Goal: Task Accomplishment & Management: Manage account settings

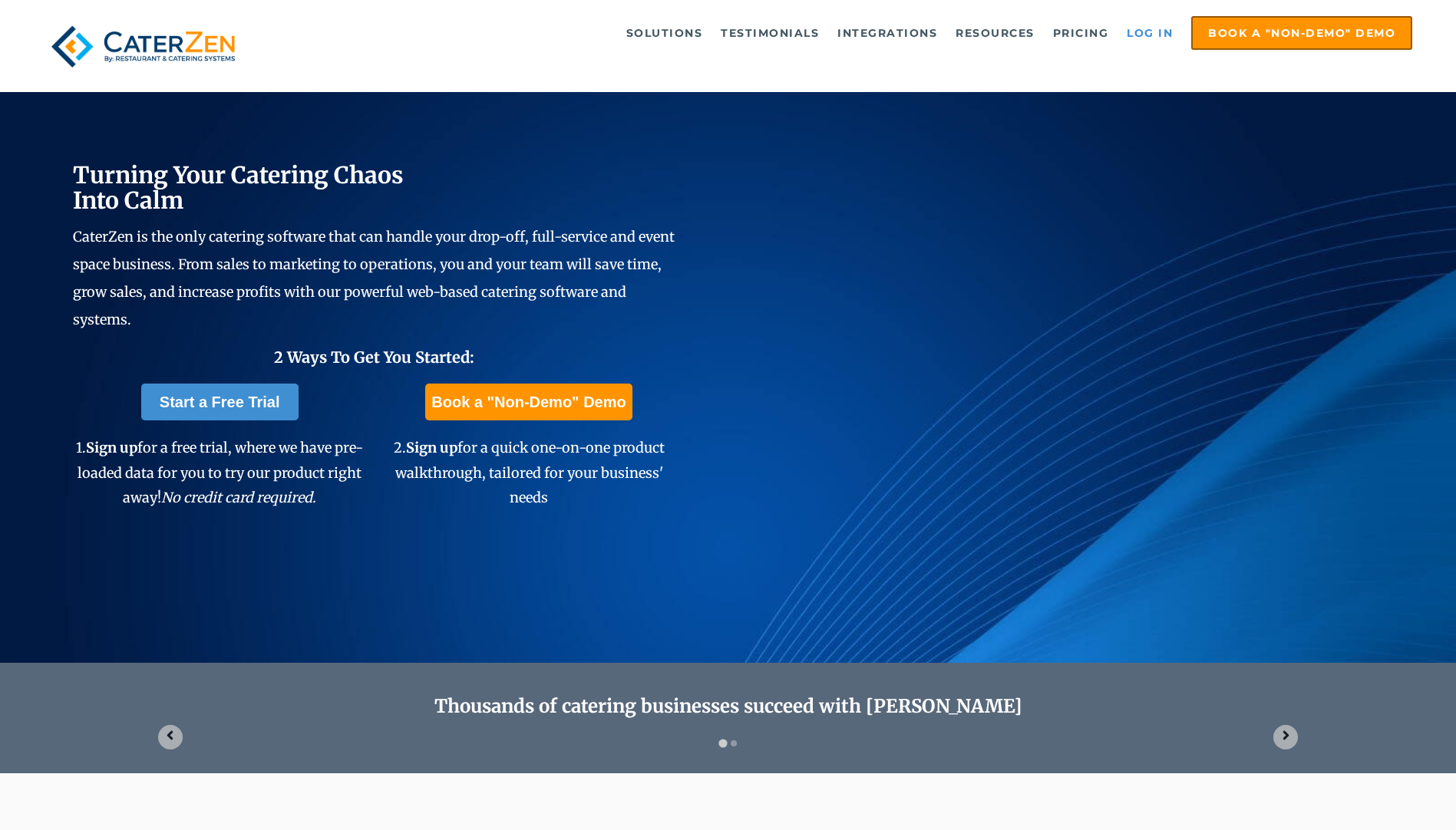
click at [1149, 35] on link "Log in" at bounding box center [1150, 33] width 62 height 31
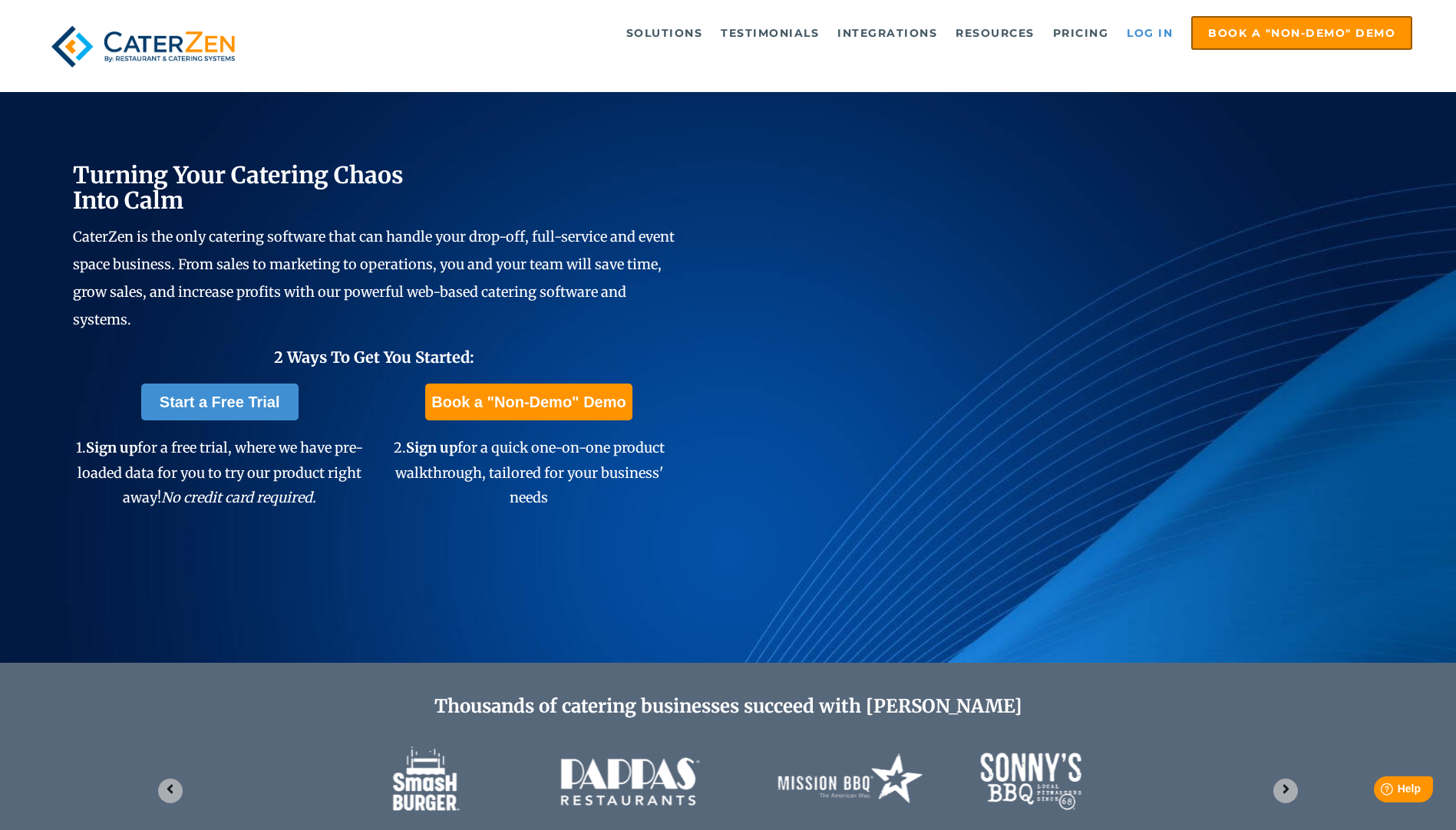
click at [1144, 29] on link "Log in" at bounding box center [1150, 33] width 62 height 31
click at [1137, 34] on link "Log in" at bounding box center [1150, 33] width 62 height 31
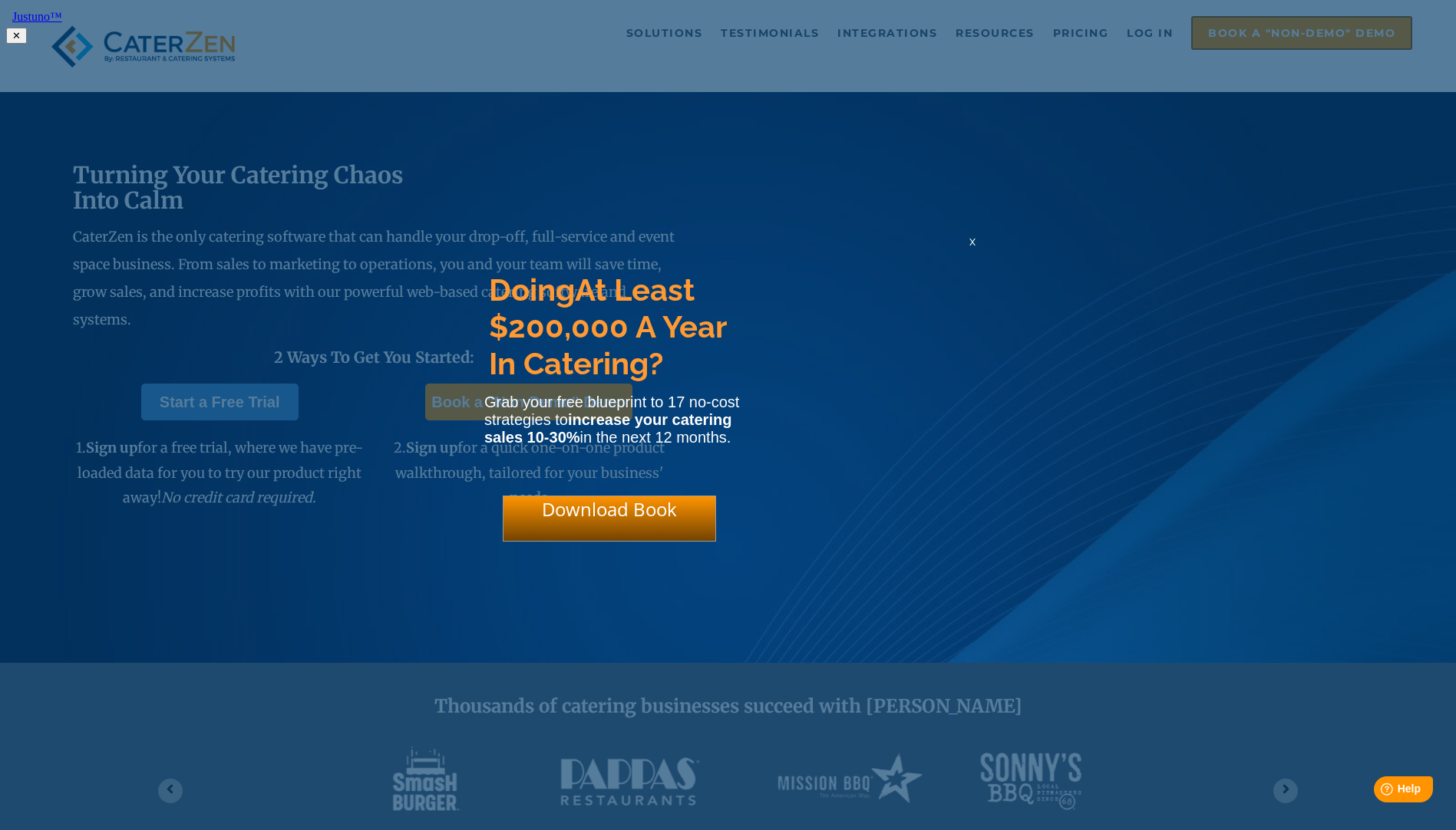
click at [974, 248] on span "x" at bounding box center [972, 241] width 6 height 14
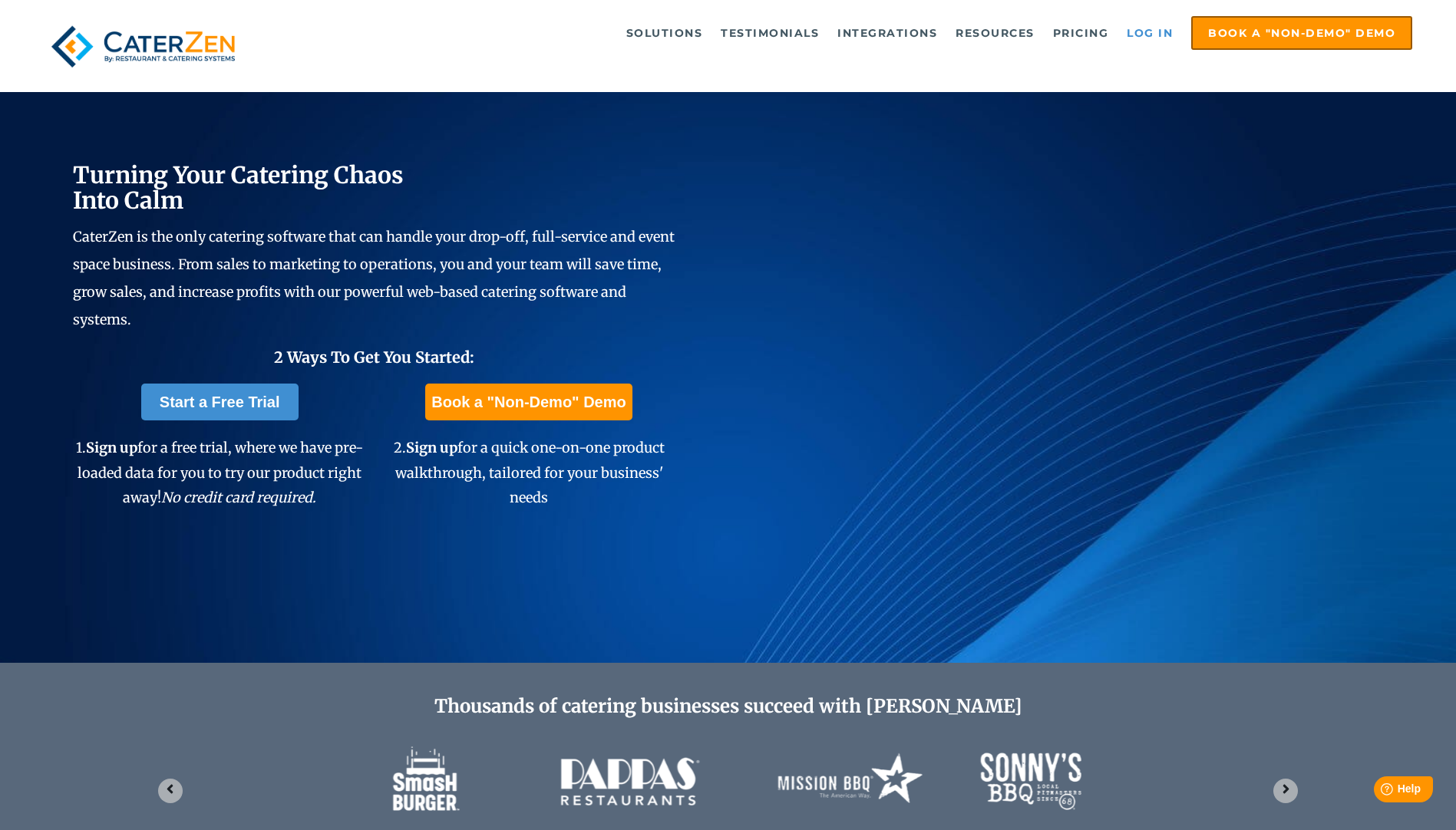
click at [1149, 36] on link "Log in" at bounding box center [1150, 33] width 62 height 31
click at [1154, 30] on link "Log in" at bounding box center [1150, 33] width 62 height 31
click at [1159, 28] on link "Log in" at bounding box center [1150, 33] width 62 height 31
drag, startPoint x: 0, startPoint y: 0, endPoint x: 1158, endPoint y: 34, distance: 1158.5
click at [1158, 34] on link "Log in" at bounding box center [1150, 33] width 62 height 31
